Goal: Information Seeking & Learning: Learn about a topic

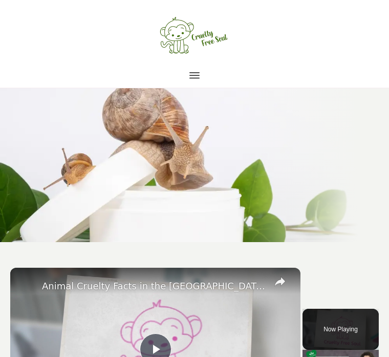
click at [195, 71] on icon at bounding box center [195, 75] width 10 height 10
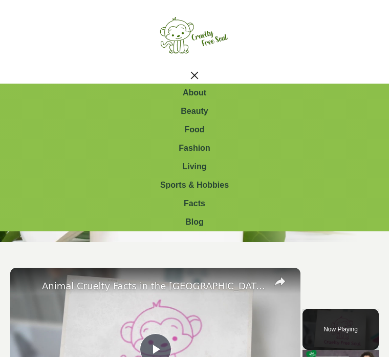
click at [203, 114] on span "Beauty" at bounding box center [194, 111] width 27 height 8
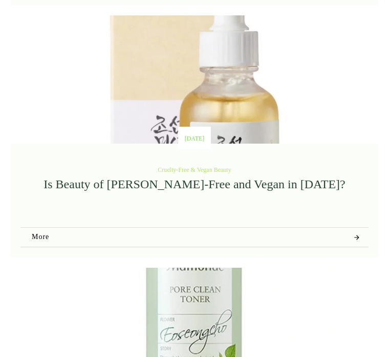
scroll to position [1535, 0]
click at [300, 181] on link "Is Beauty of [PERSON_NAME]-Free and Vegan in [DATE]?" at bounding box center [195, 183] width 302 height 13
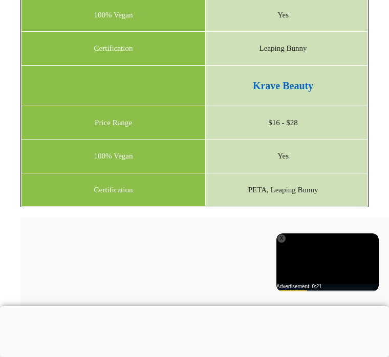
scroll to position [3569, 0]
